Goal: Task Accomplishment & Management: Complete application form

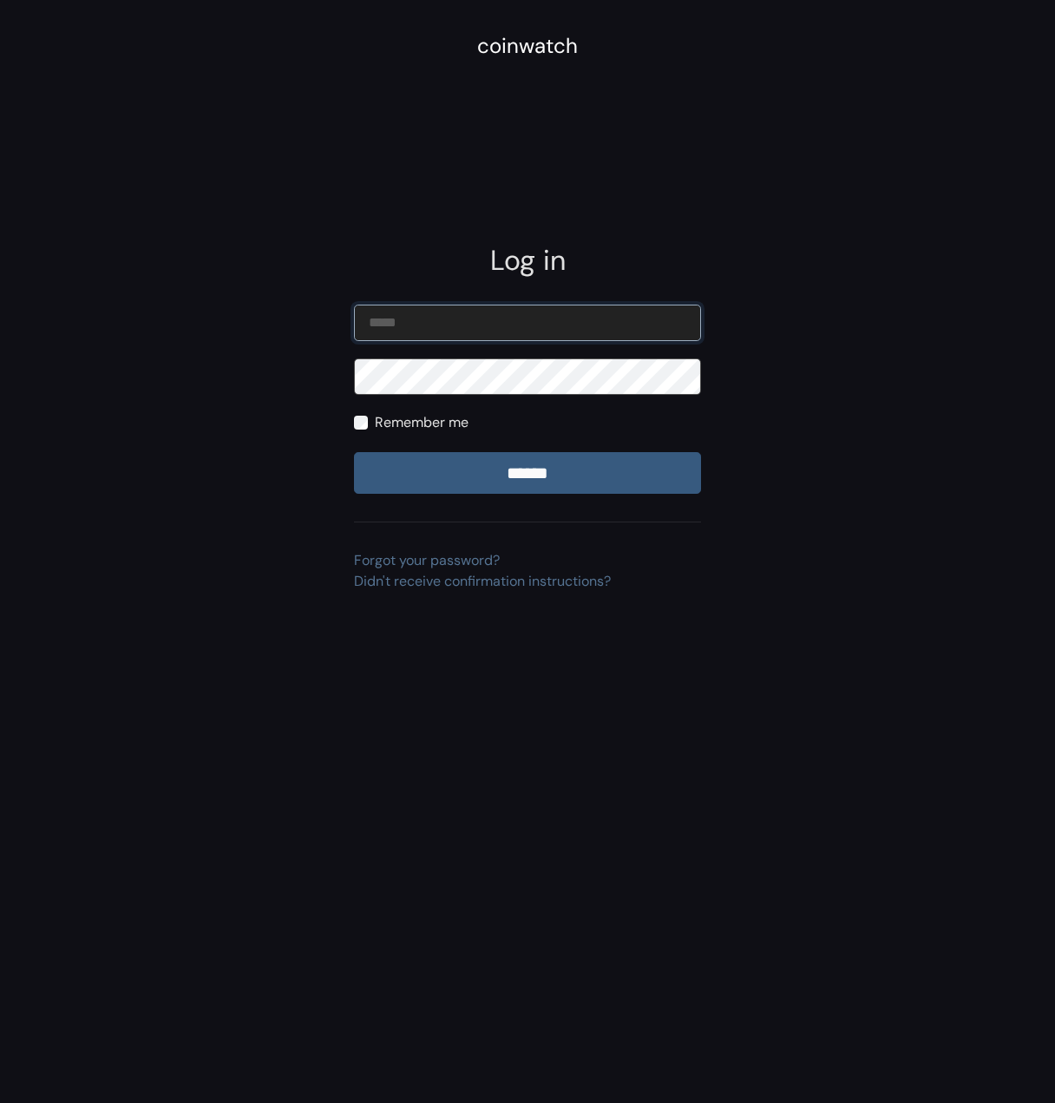
click at [581, 313] on input "email" at bounding box center [527, 323] width 347 height 36
type input "**********"
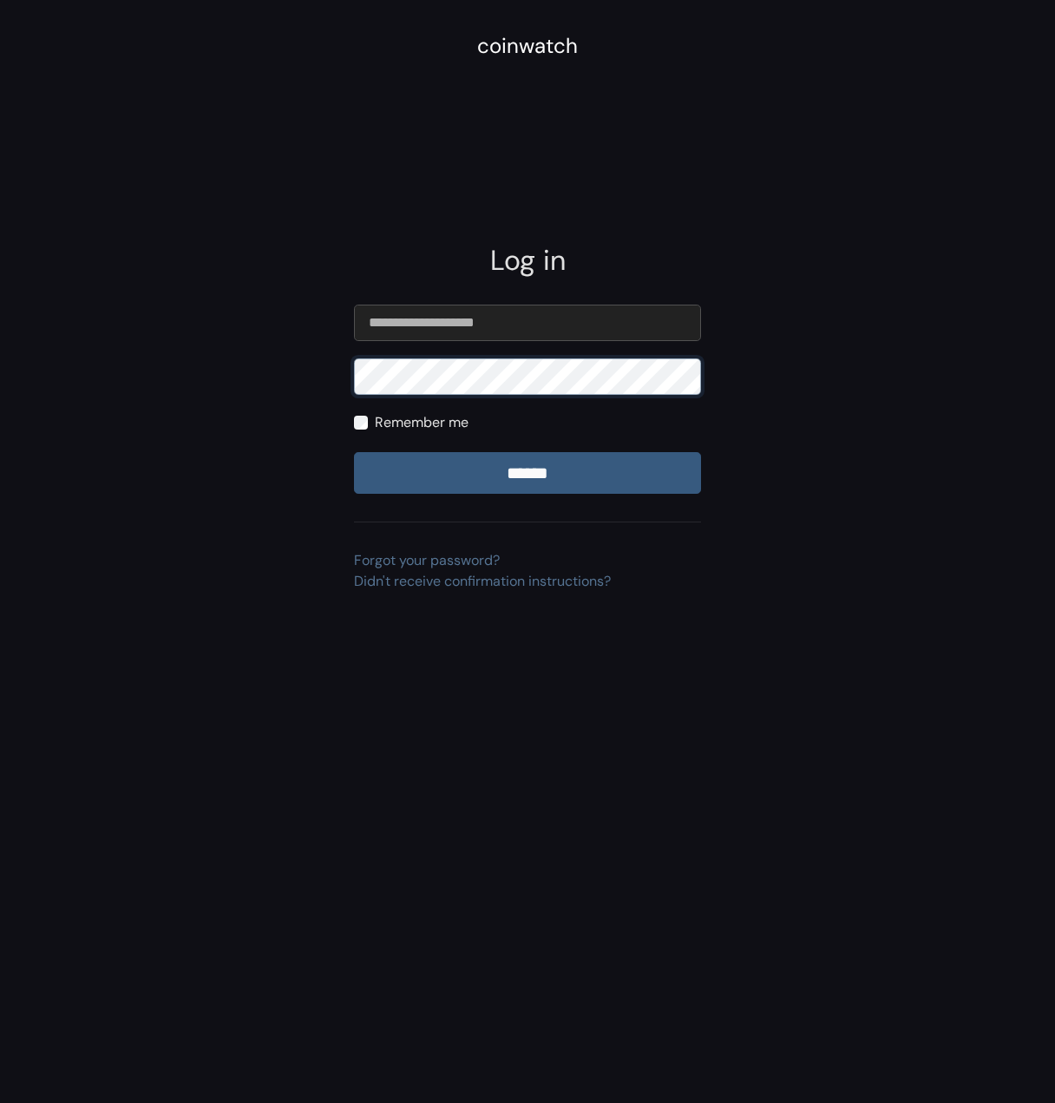
click at [354, 452] on input "******" at bounding box center [527, 473] width 347 height 42
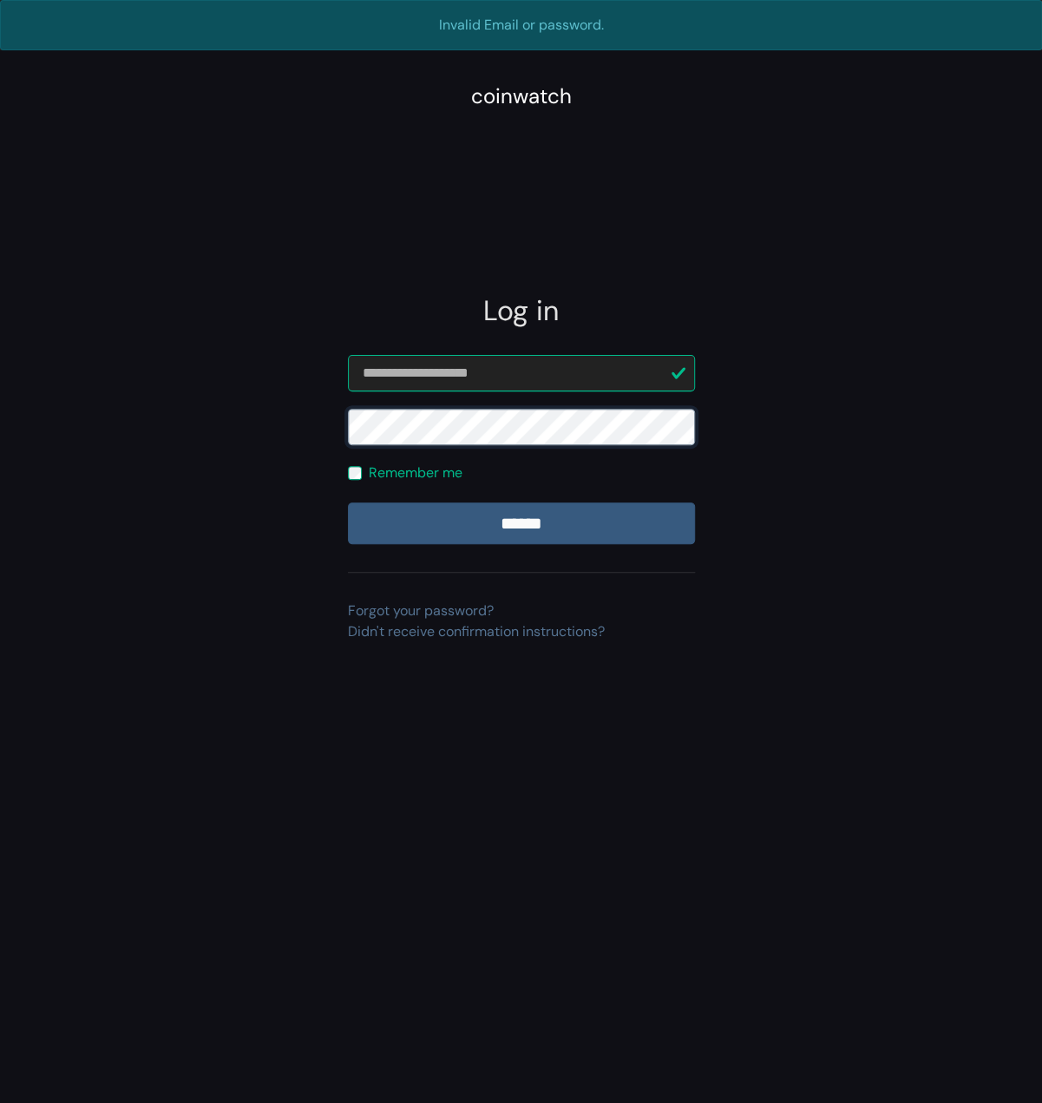
click at [348, 502] on input "******" at bounding box center [521, 523] width 347 height 42
